Goal: Task Accomplishment & Management: Complete application form

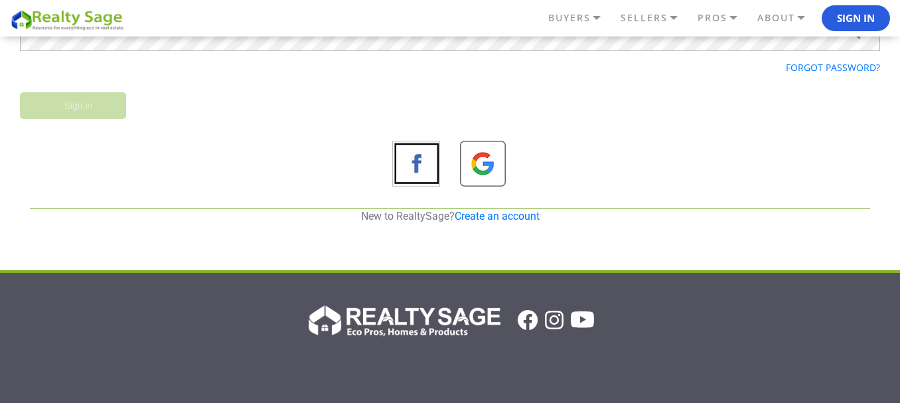
scroll to position [199, 0]
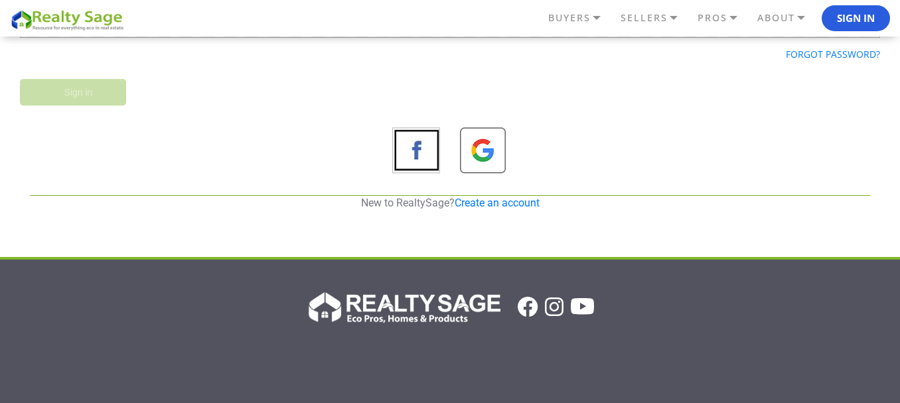
click at [483, 194] on div "REALTY SAGE Sign in Email Password Forgot password? Sign in New to RealtySage? …" at bounding box center [450, 56] width 860 height 335
click at [482, 199] on link "Create an account" at bounding box center [497, 202] width 85 height 13
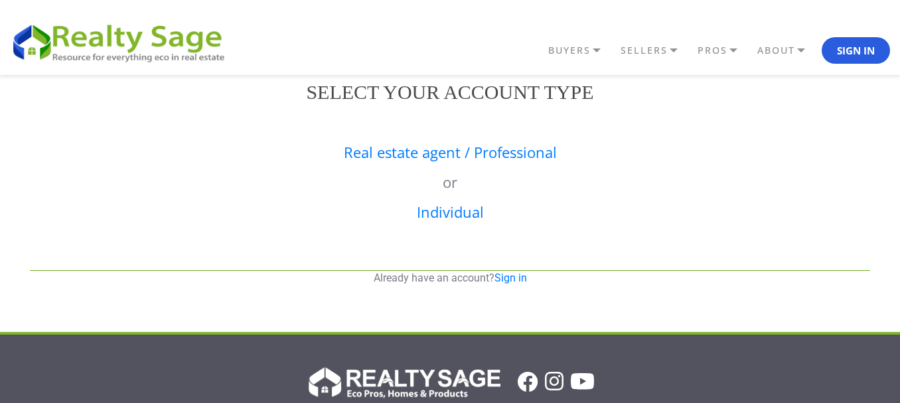
scroll to position [0, 0]
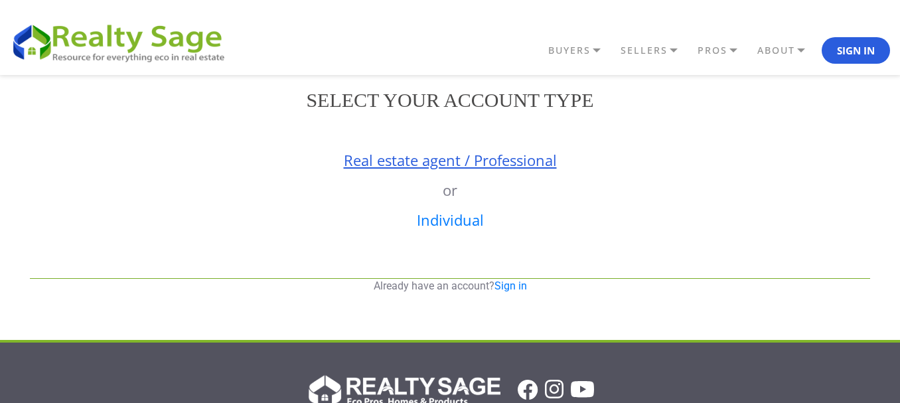
click at [402, 161] on link "Real estate agent / Professional" at bounding box center [450, 160] width 213 height 20
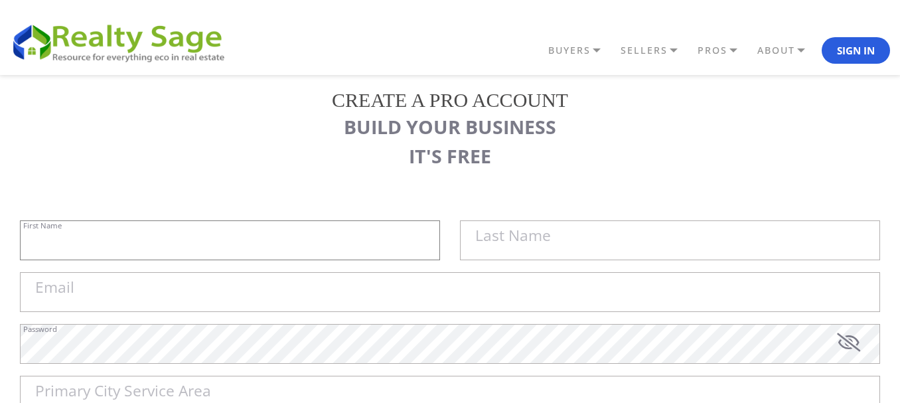
type input "Sell My House Fast [GEOGRAPHIC_DATA] | As"
type input "Is Cash Home Buyers [GEOGRAPHIC_DATA]"
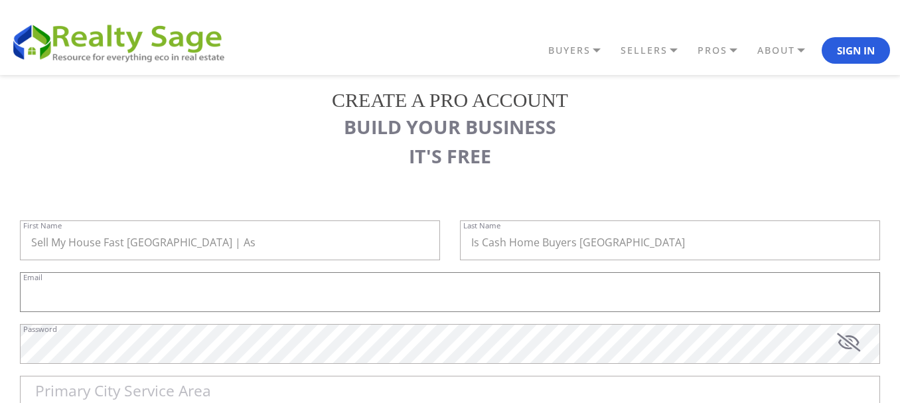
type input "[EMAIL_ADDRESS][DOMAIN_NAME]"
type input "[GEOGRAPHIC_DATA]"
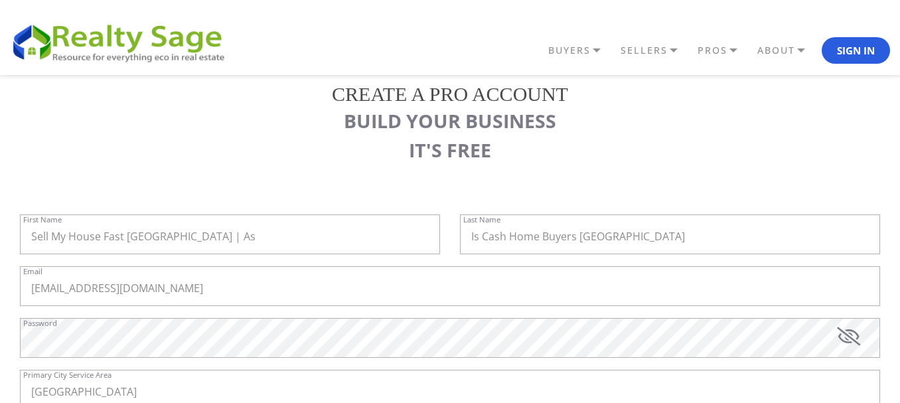
type input "Sell My House Fast [GEOGRAPHIC_DATA] | As Is Cash Home Buyers [GEOGRAPHIC_DATA]"
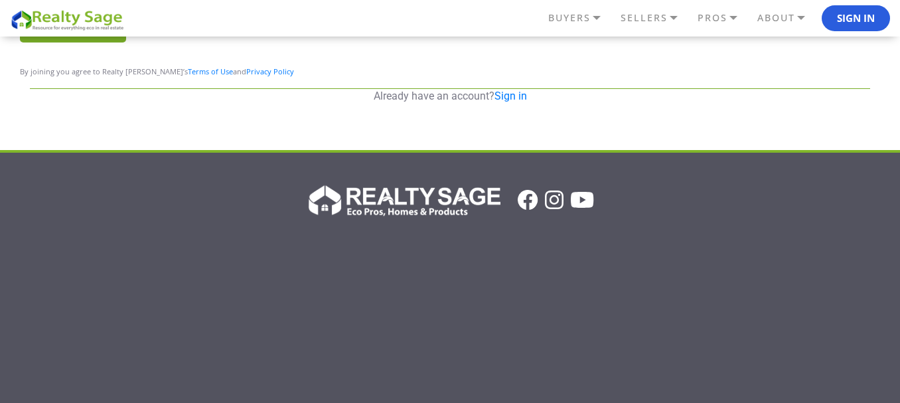
scroll to position [80, 0]
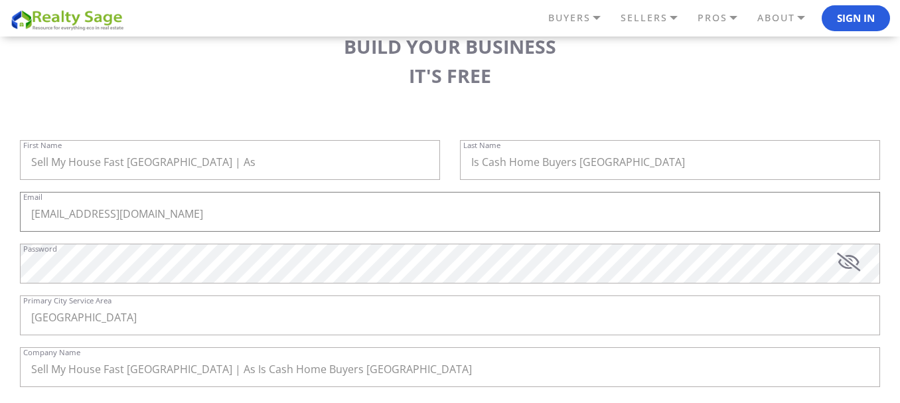
click at [241, 218] on input "[EMAIL_ADDRESS][DOMAIN_NAME]" at bounding box center [450, 212] width 860 height 40
click at [202, 161] on input "Sell My House Fast [GEOGRAPHIC_DATA] | As" at bounding box center [230, 160] width 420 height 40
paste input "[PERSON_NAME]"
click at [76, 156] on input "[PERSON_NAME]" at bounding box center [230, 160] width 420 height 40
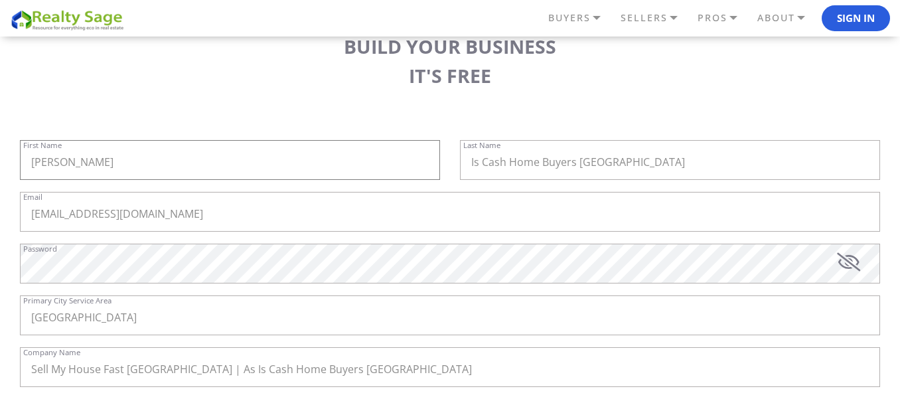
type input "[PERSON_NAME]"
click at [560, 168] on input "Is Cash Home Buyers [GEOGRAPHIC_DATA]" at bounding box center [670, 160] width 420 height 40
paste input "Walk"
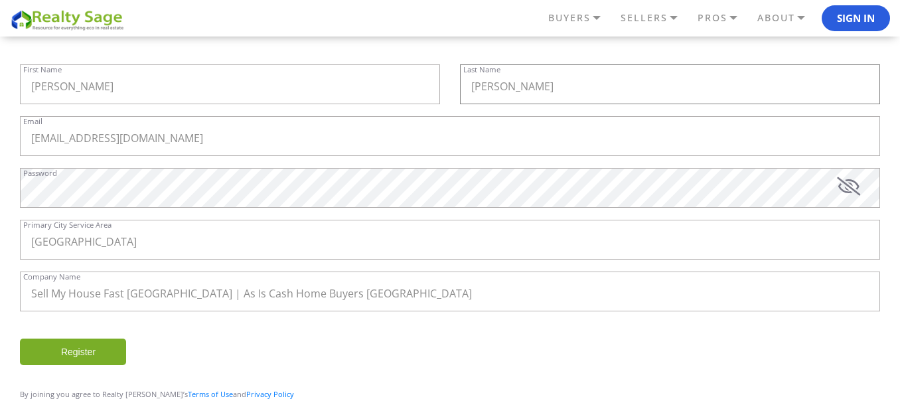
scroll to position [167, 0]
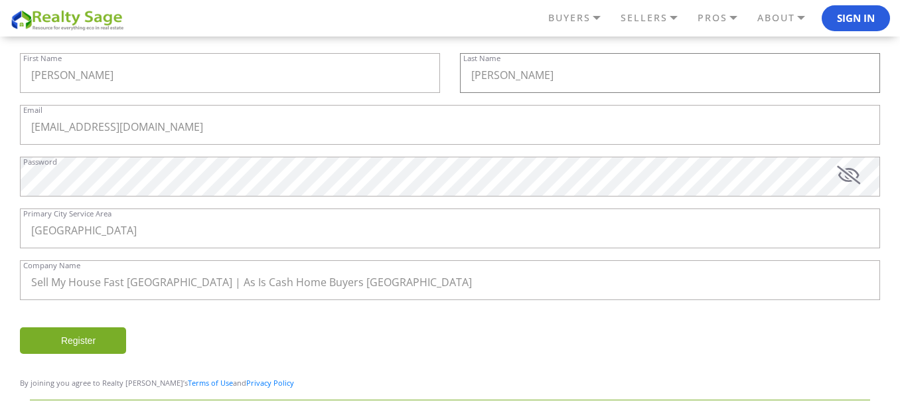
type input "[PERSON_NAME]"
